Goal: Check status: Check status

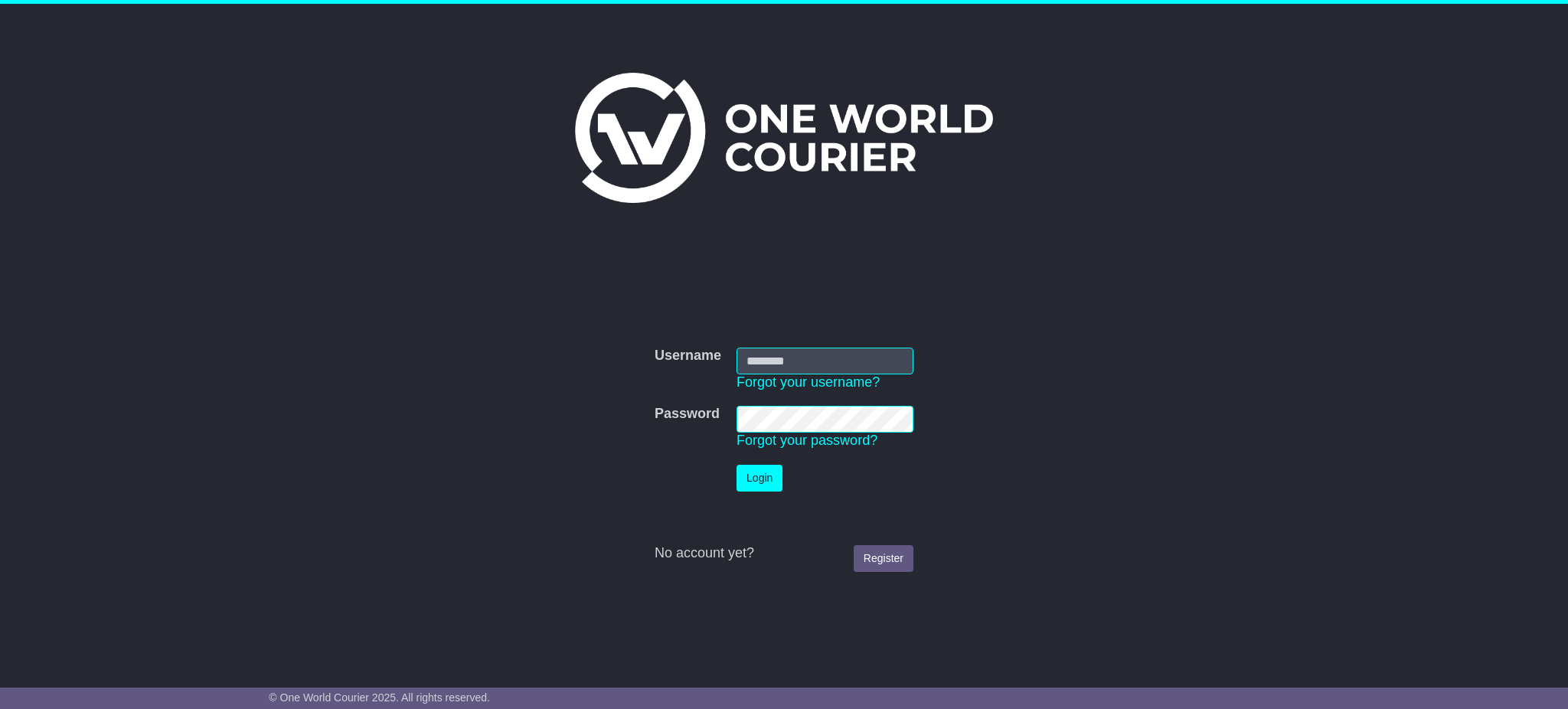
type input "**********"
click at [748, 474] on button "Login" at bounding box center [760, 479] width 46 height 27
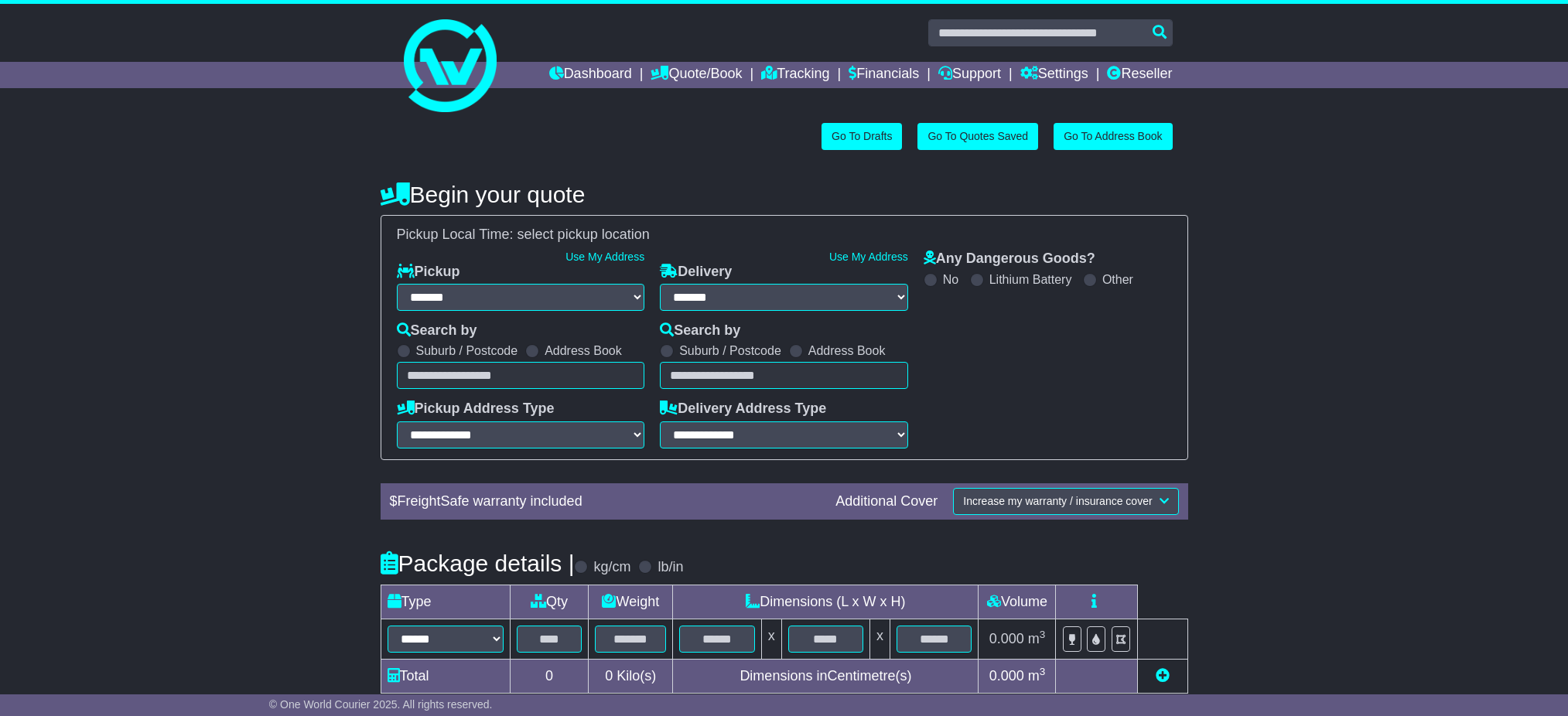
select select "**"
select select
click at [1057, 24] on input "text" at bounding box center [1050, 33] width 244 height 27
paste input "**********"
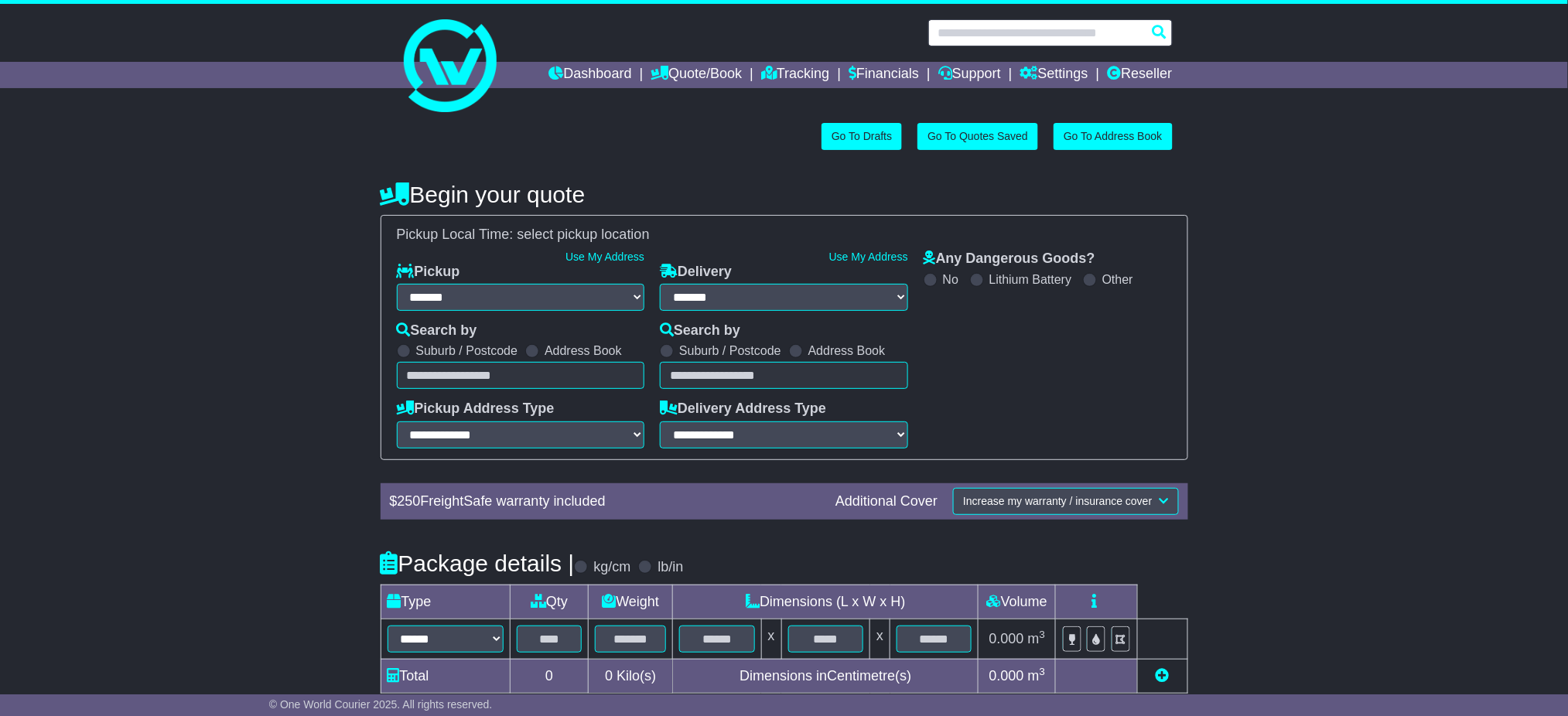
type input "**********"
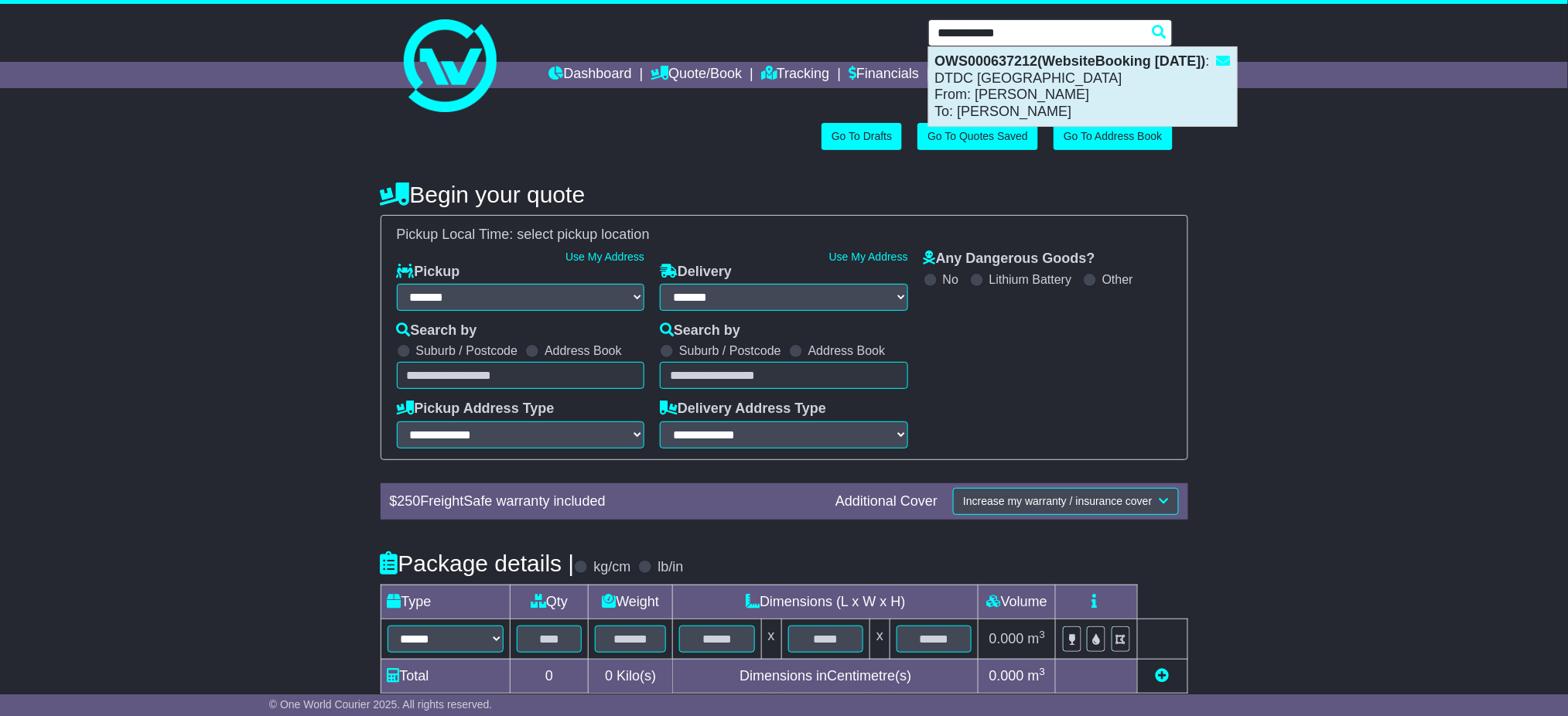
click at [1062, 85] on div "OWS000637212(WebsiteBooking 22-8-2025) : DTDC Australia From: Peter Bennett To:…" at bounding box center [1082, 86] width 308 height 79
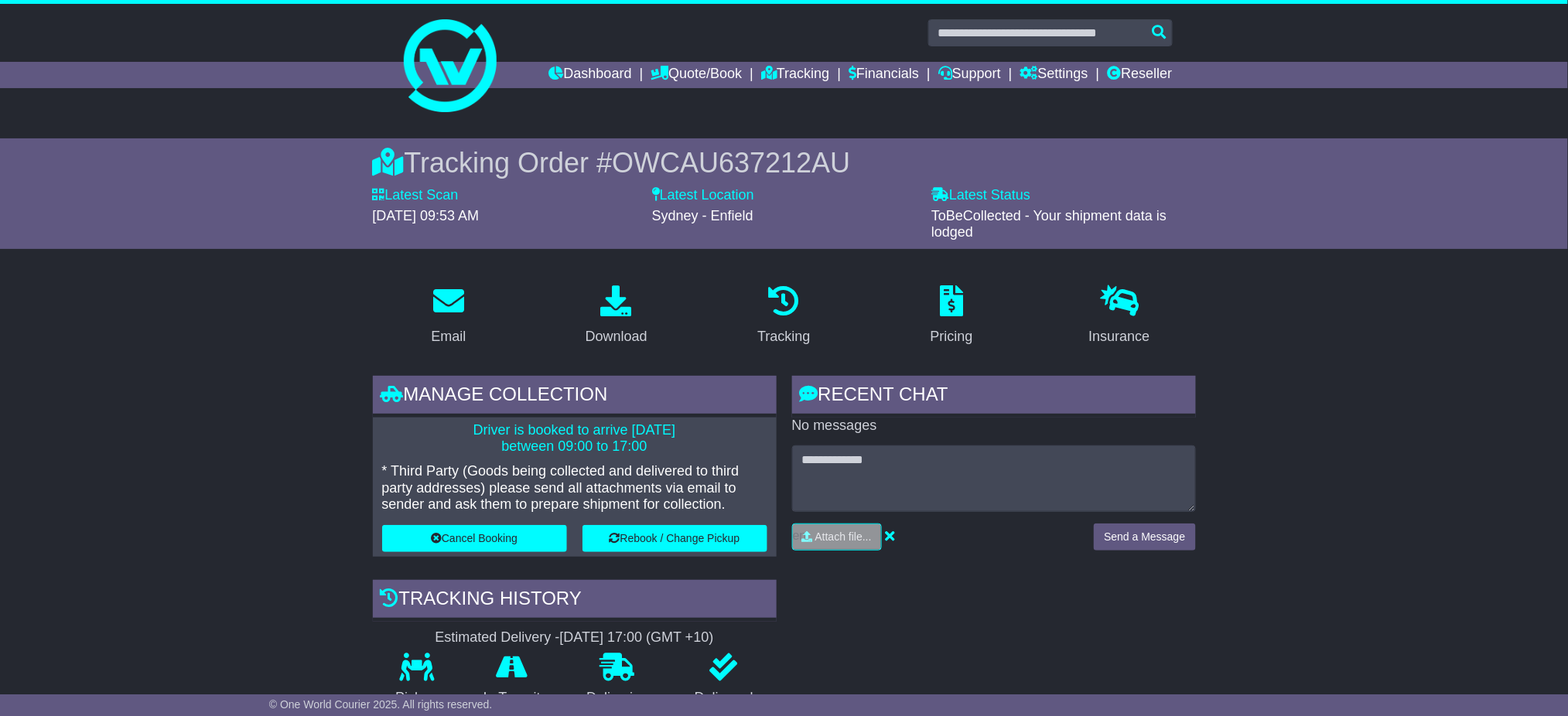
drag, startPoint x: 629, startPoint y: 160, endPoint x: 1008, endPoint y: 127, distance: 380.4
click at [760, 153] on span "OWCAU637212AU" at bounding box center [731, 162] width 238 height 31
drag, startPoint x: 622, startPoint y: 162, endPoint x: 877, endPoint y: 148, distance: 255.4
click at [877, 148] on div "Tracking Order # OWCAU637212AU" at bounding box center [784, 163] width 823 height 33
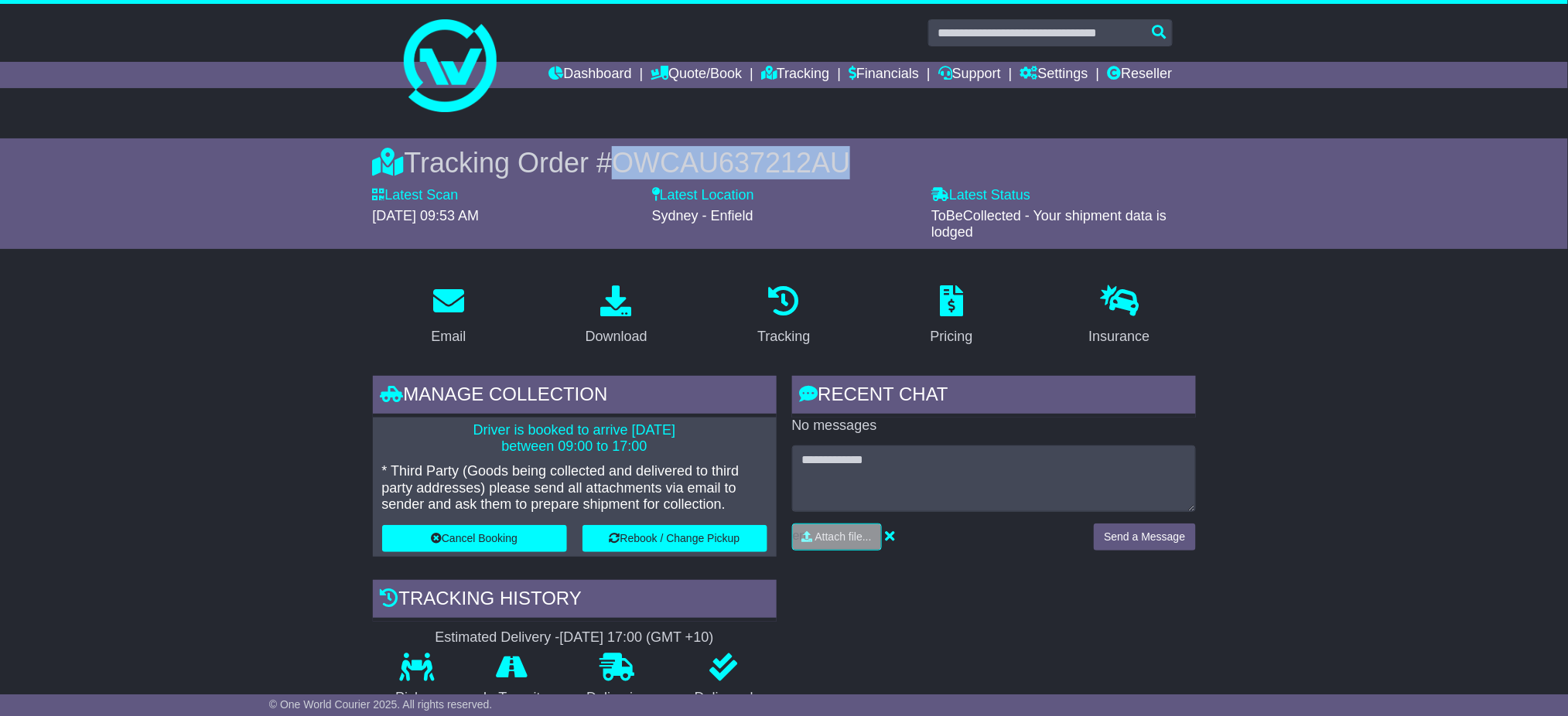
copy span "OWCAU637212AU"
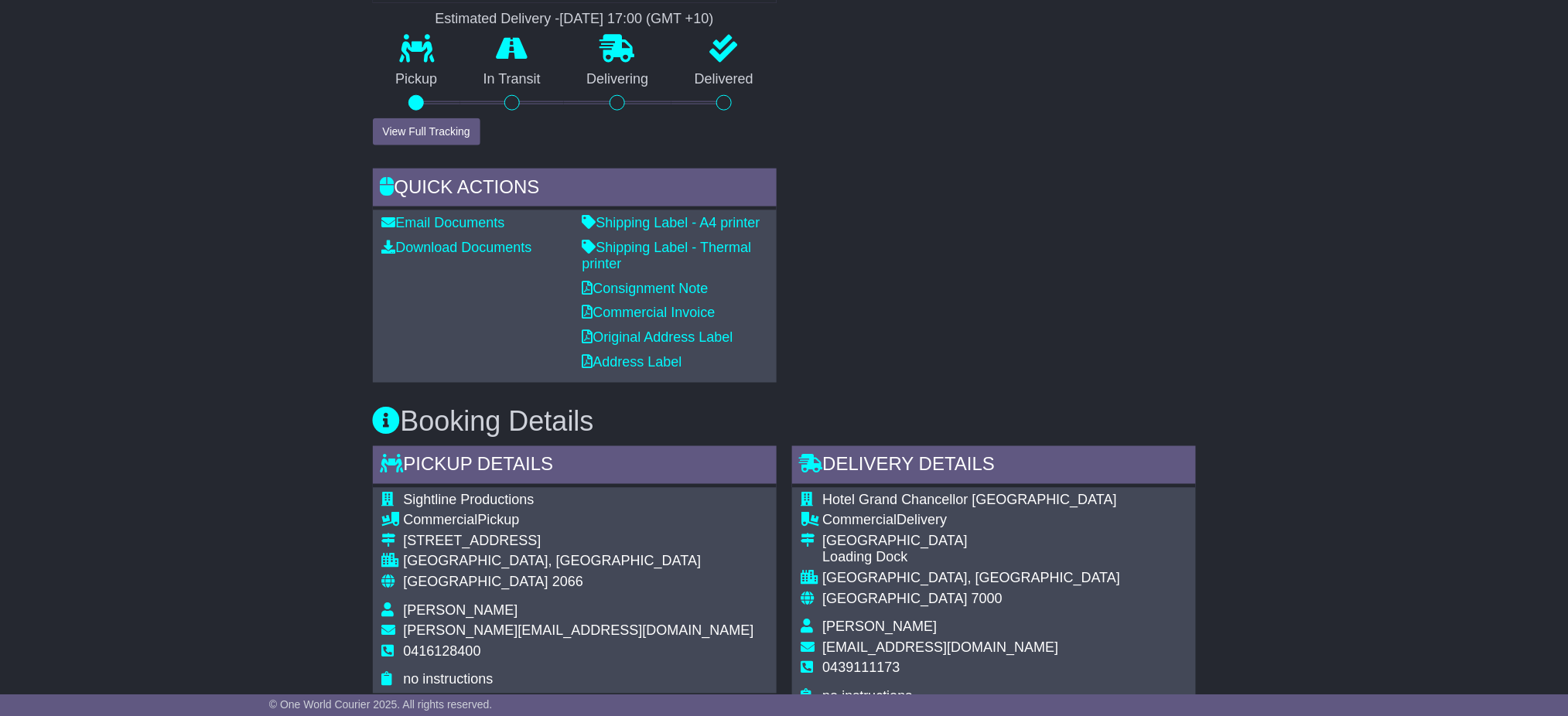
scroll to position [928, 0]
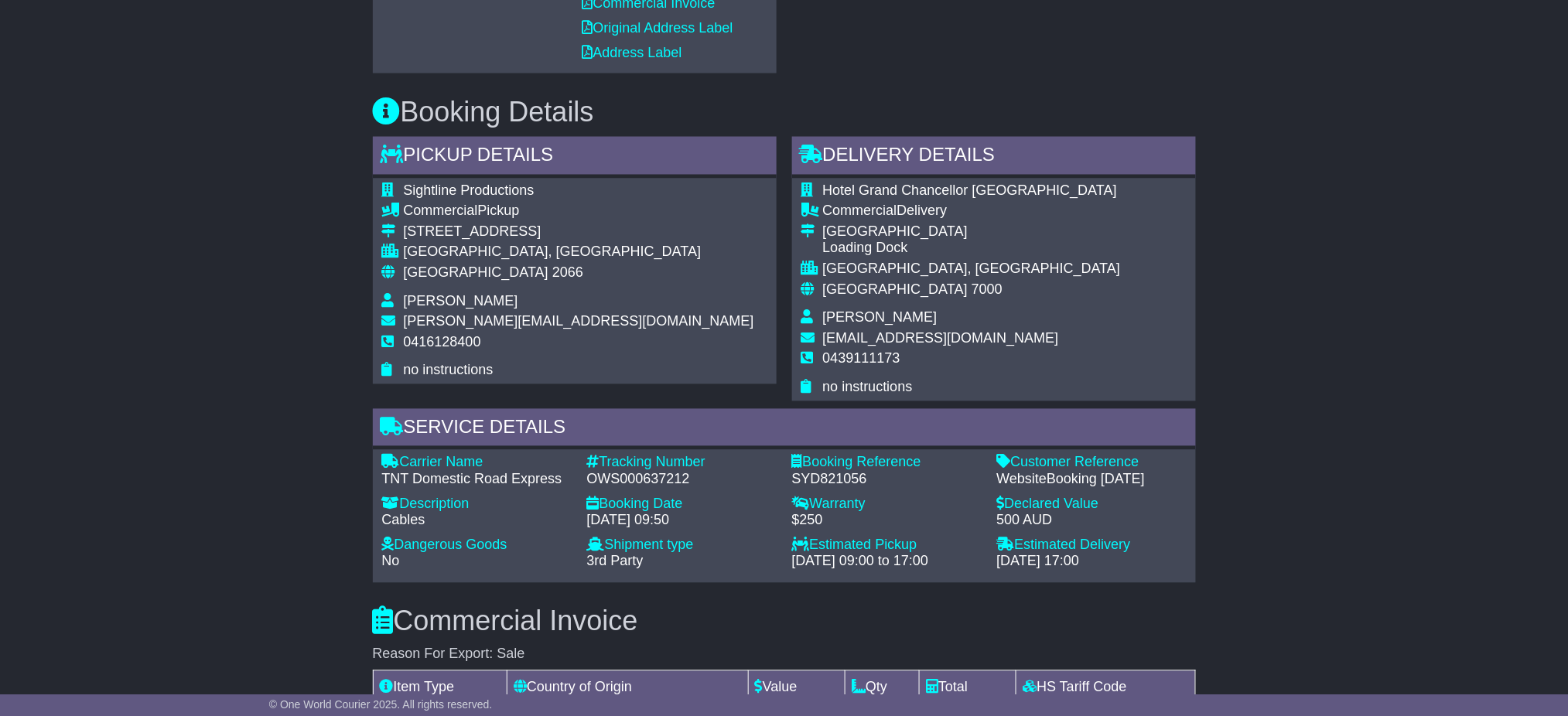
click at [647, 480] on div "OWS000637212" at bounding box center [682, 480] width 190 height 17
copy div "OWS000637212"
click at [1466, 439] on div "Email Download Tracking Pricing Insurance" at bounding box center [784, 379] width 1568 height 2070
click at [840, 483] on div "SYD821056" at bounding box center [887, 480] width 190 height 17
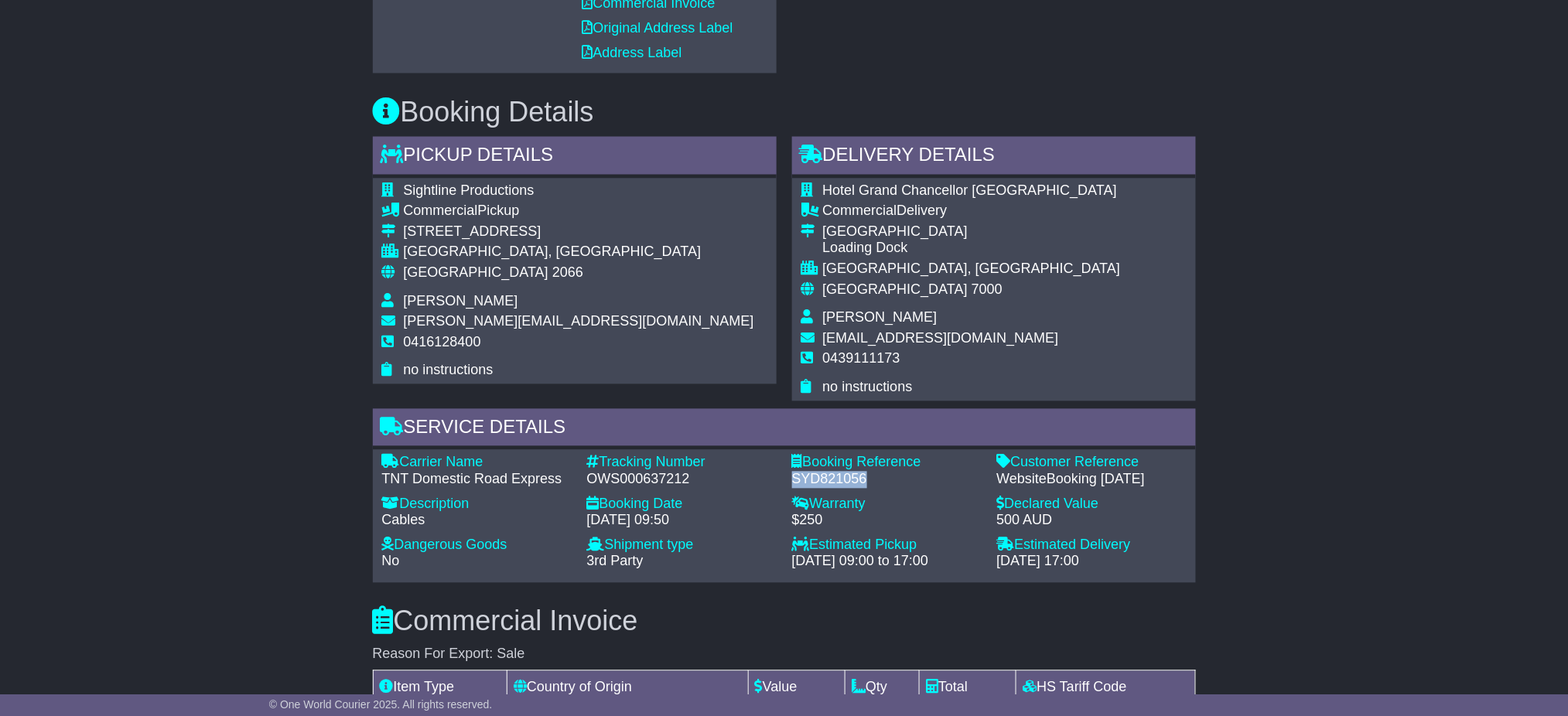
click at [840, 483] on div "SYD821056" at bounding box center [887, 480] width 190 height 17
copy div "SYD821056"
drag, startPoint x: 1455, startPoint y: 334, endPoint x: 1133, endPoint y: 256, distance: 331.3
click at [1455, 334] on div "Email Download Tracking Pricing Insurance" at bounding box center [784, 379] width 1568 height 2070
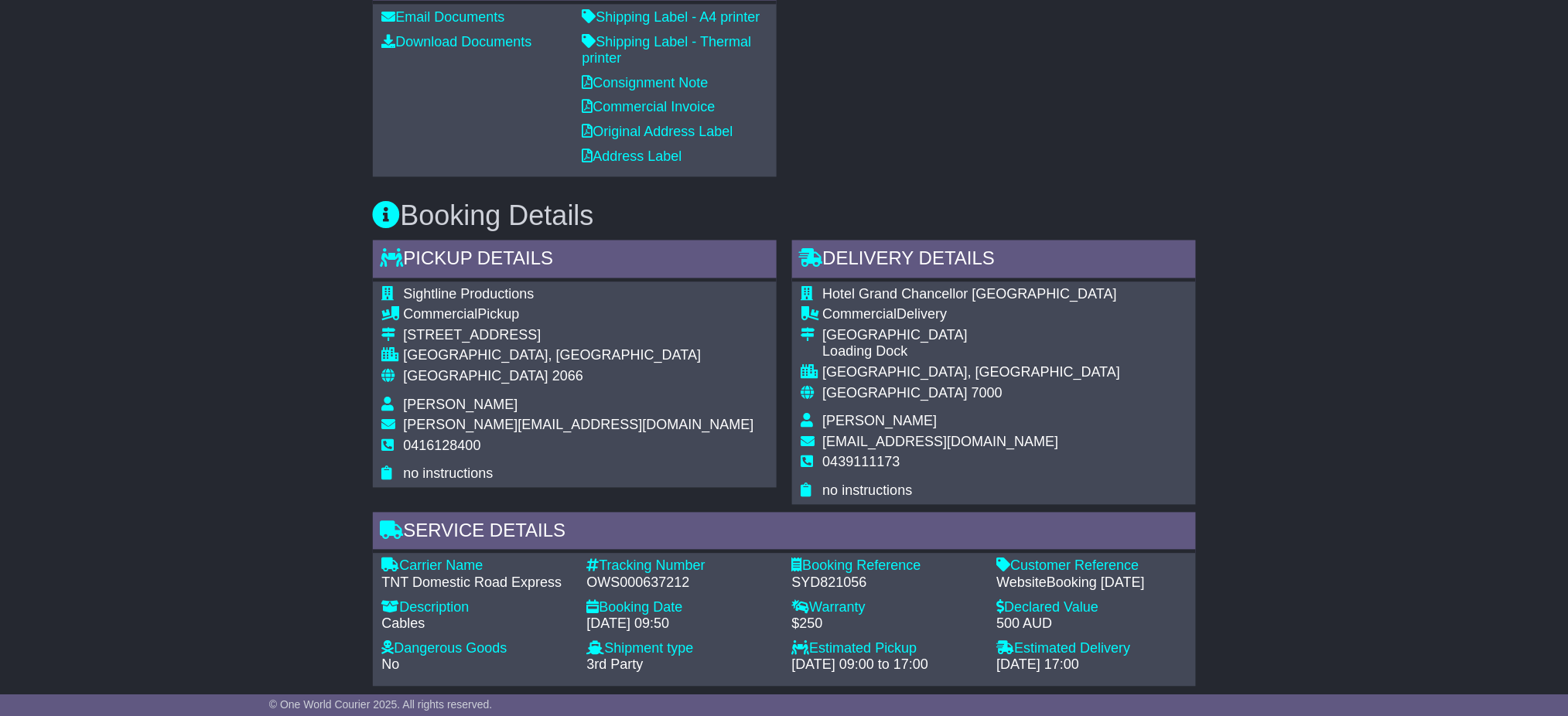
drag, startPoint x: 1411, startPoint y: 433, endPoint x: 1384, endPoint y: 425, distance: 28.2
click at [1411, 433] on div "Email Download Tracking Pricing Insurance" at bounding box center [784, 483] width 1568 height 2070
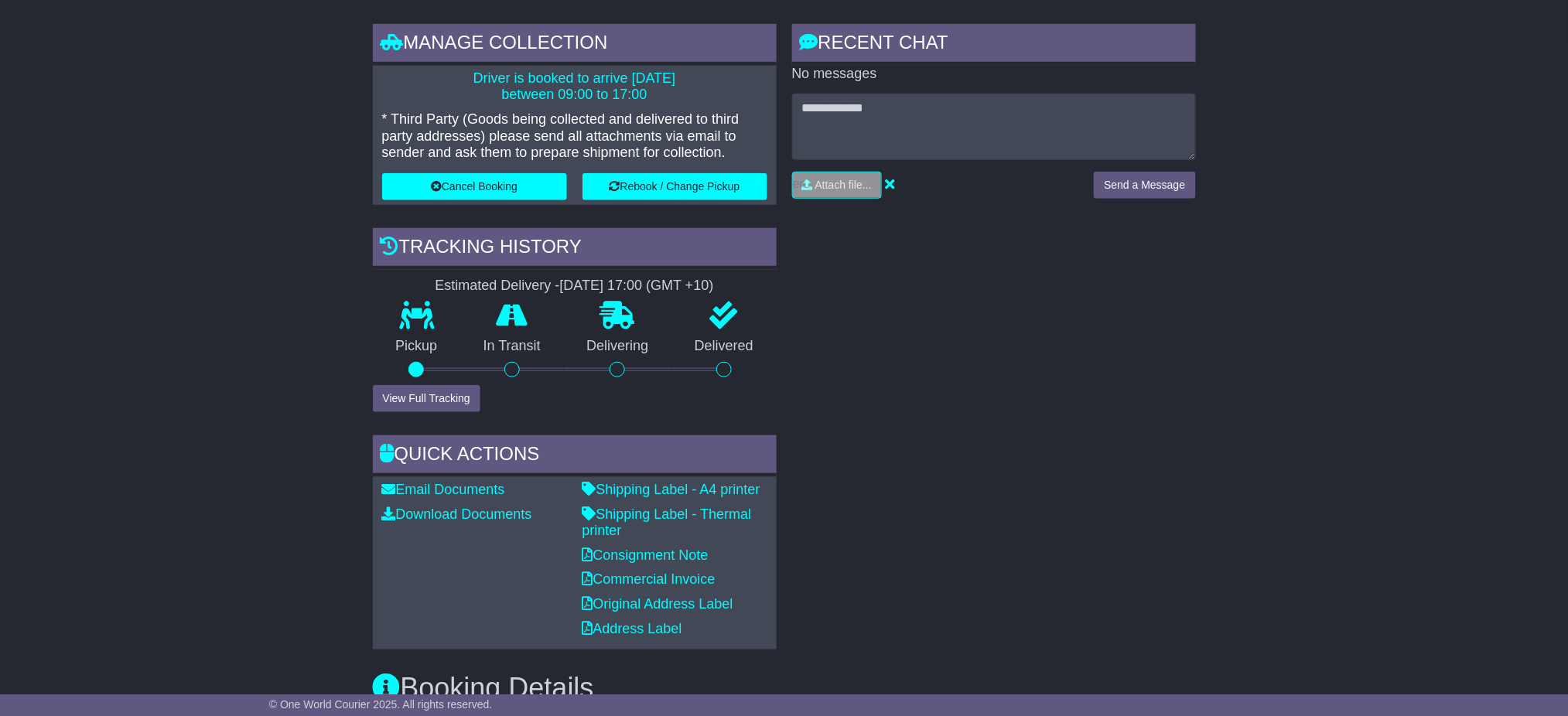
scroll to position [0, 0]
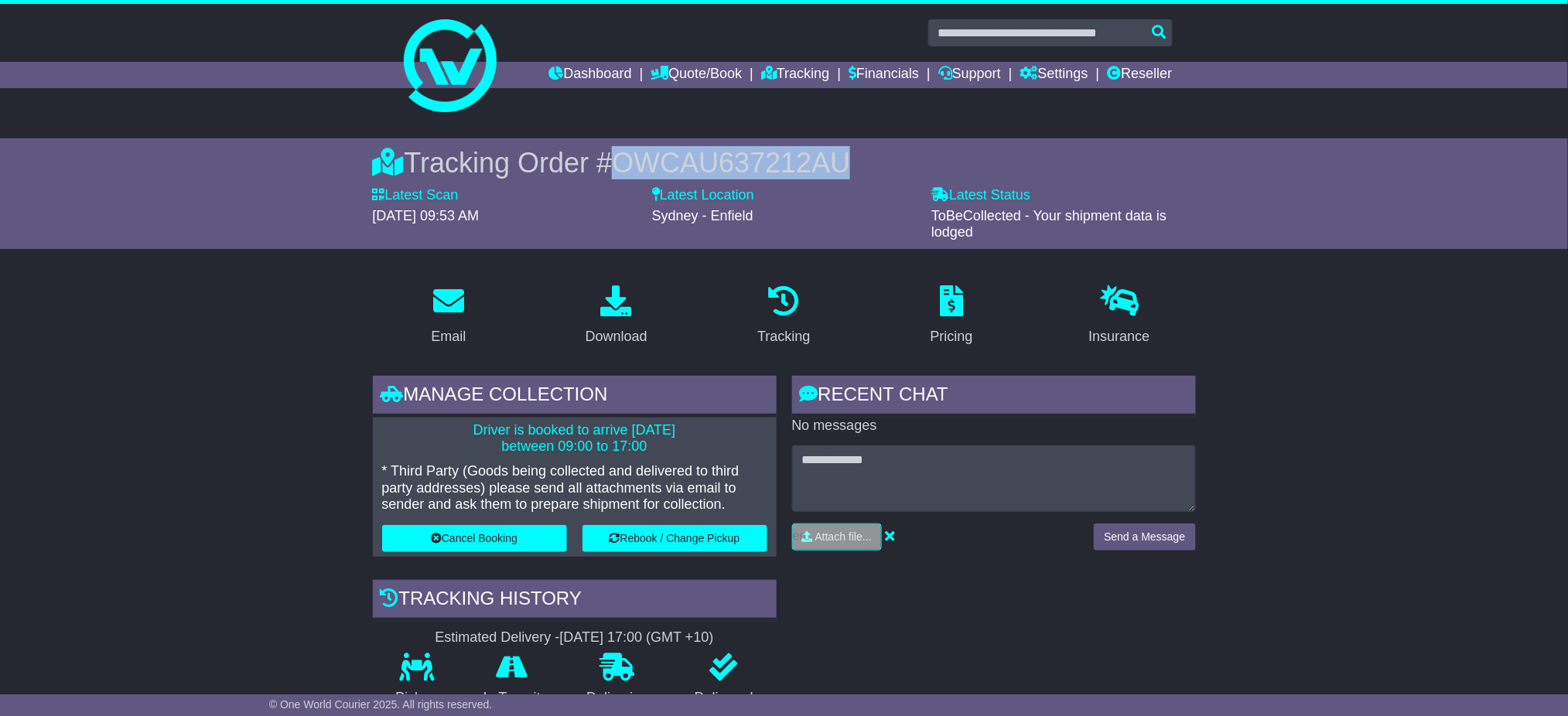
drag, startPoint x: 620, startPoint y: 161, endPoint x: 981, endPoint y: 161, distance: 361.0
click at [981, 161] on div "Tracking Order # OWCAU637212AU" at bounding box center [784, 163] width 823 height 33
copy span "OWCAU637212AU"
drag, startPoint x: 1452, startPoint y: 394, endPoint x: 702, endPoint y: 283, distance: 758.2
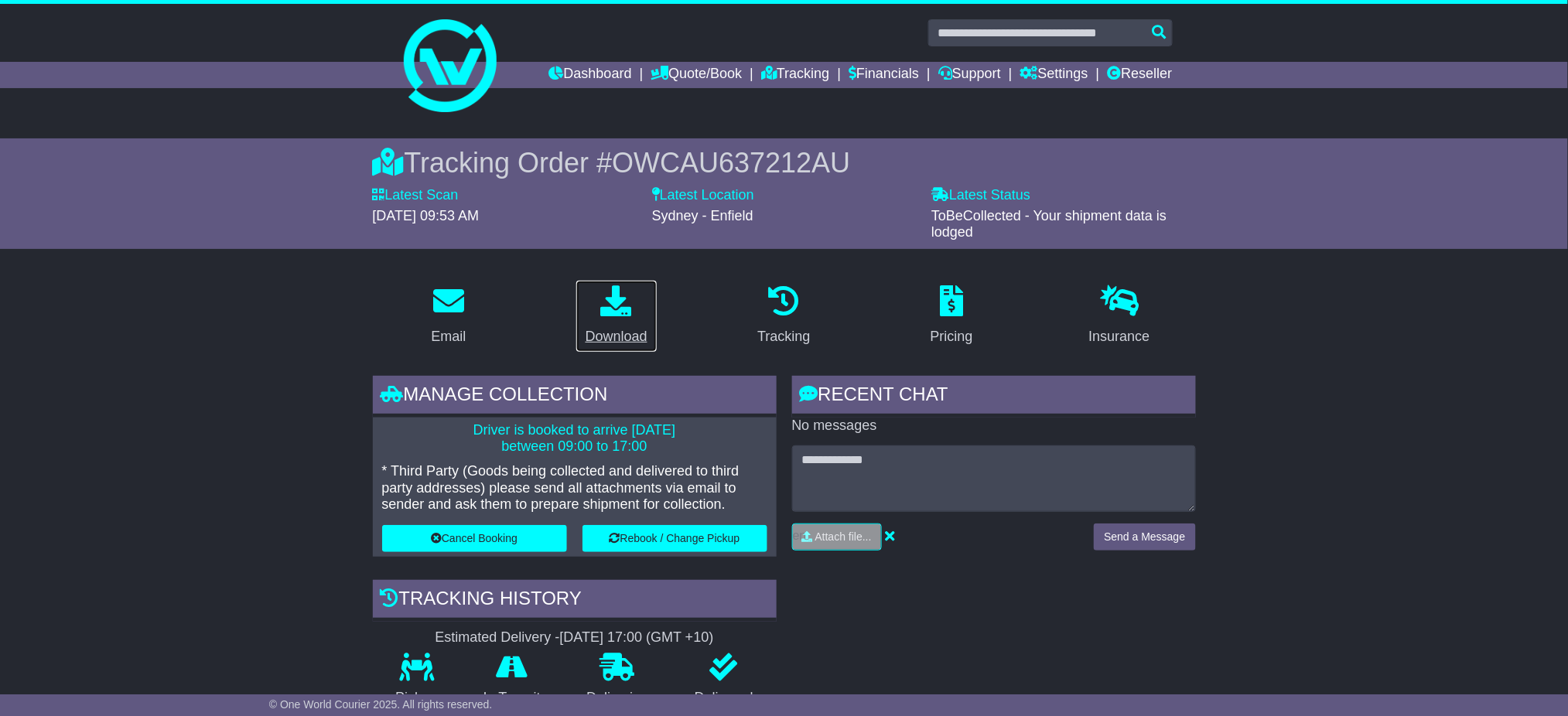
click at [636, 335] on div "Download" at bounding box center [615, 336] width 62 height 21
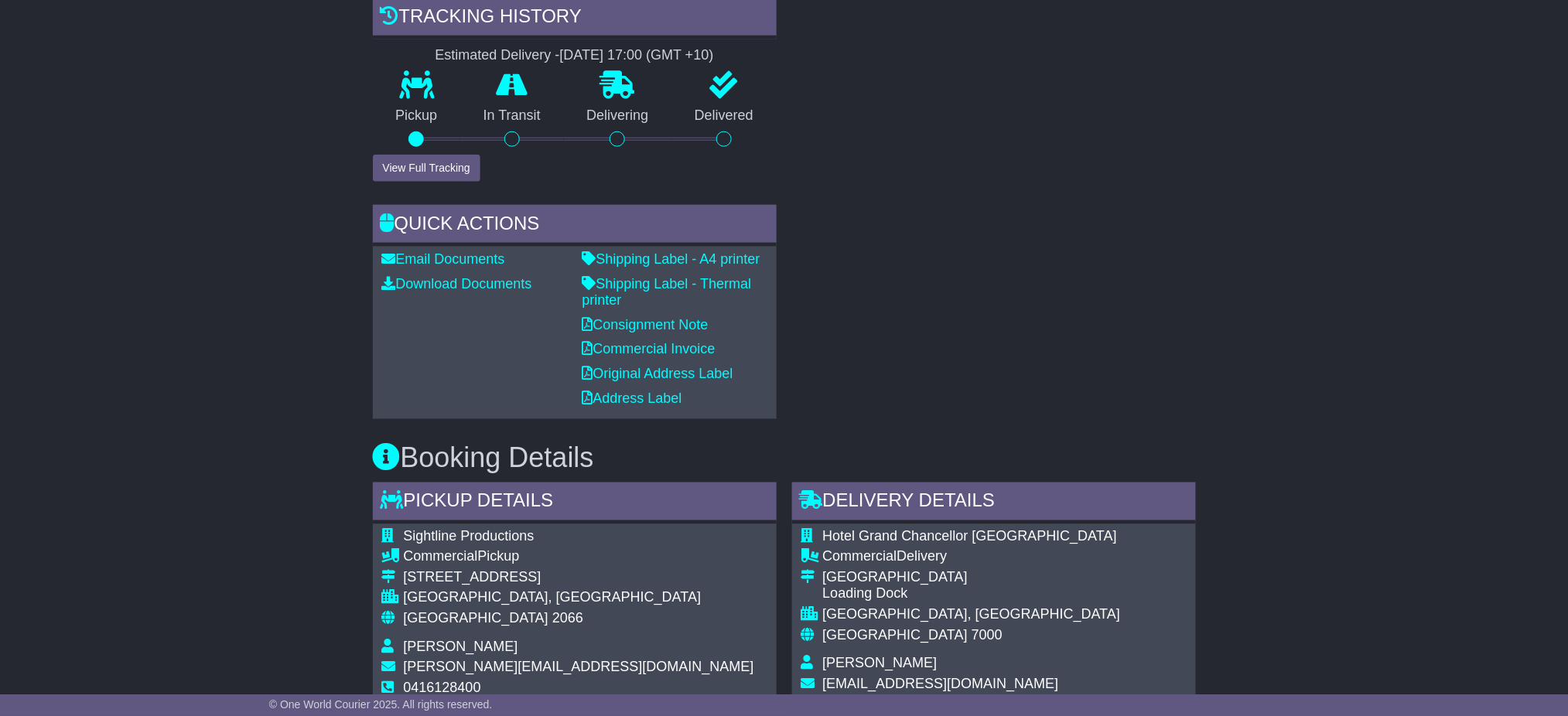
scroll to position [414, 0]
